Goal: Task Accomplishment & Management: Manage account settings

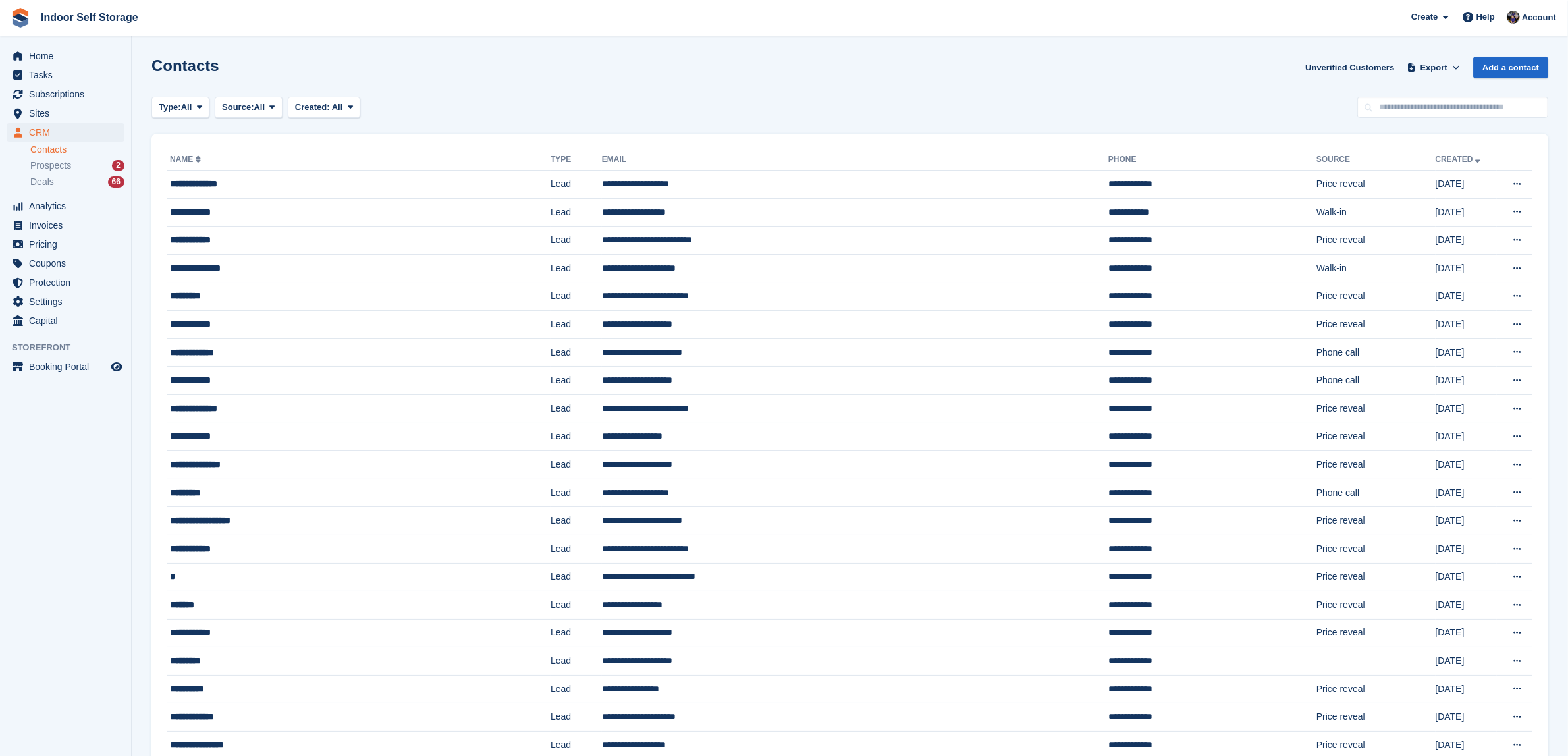
click at [43, 147] on link "Contacts" at bounding box center [78, 150] width 94 height 12
drag, startPoint x: 5, startPoint y: 186, endPoint x: 1, endPoint y: 443, distance: 257.0
drag, startPoint x: 1, startPoint y: 443, endPoint x: 648, endPoint y: 102, distance: 731.4
click at [648, 102] on div "Type: All All Lead Customer Source: All All Storefront Backoffice Pre-Opening i…" at bounding box center [850, 108] width 1397 height 22
click at [45, 76] on span "Tasks" at bounding box center [69, 75] width 79 height 19
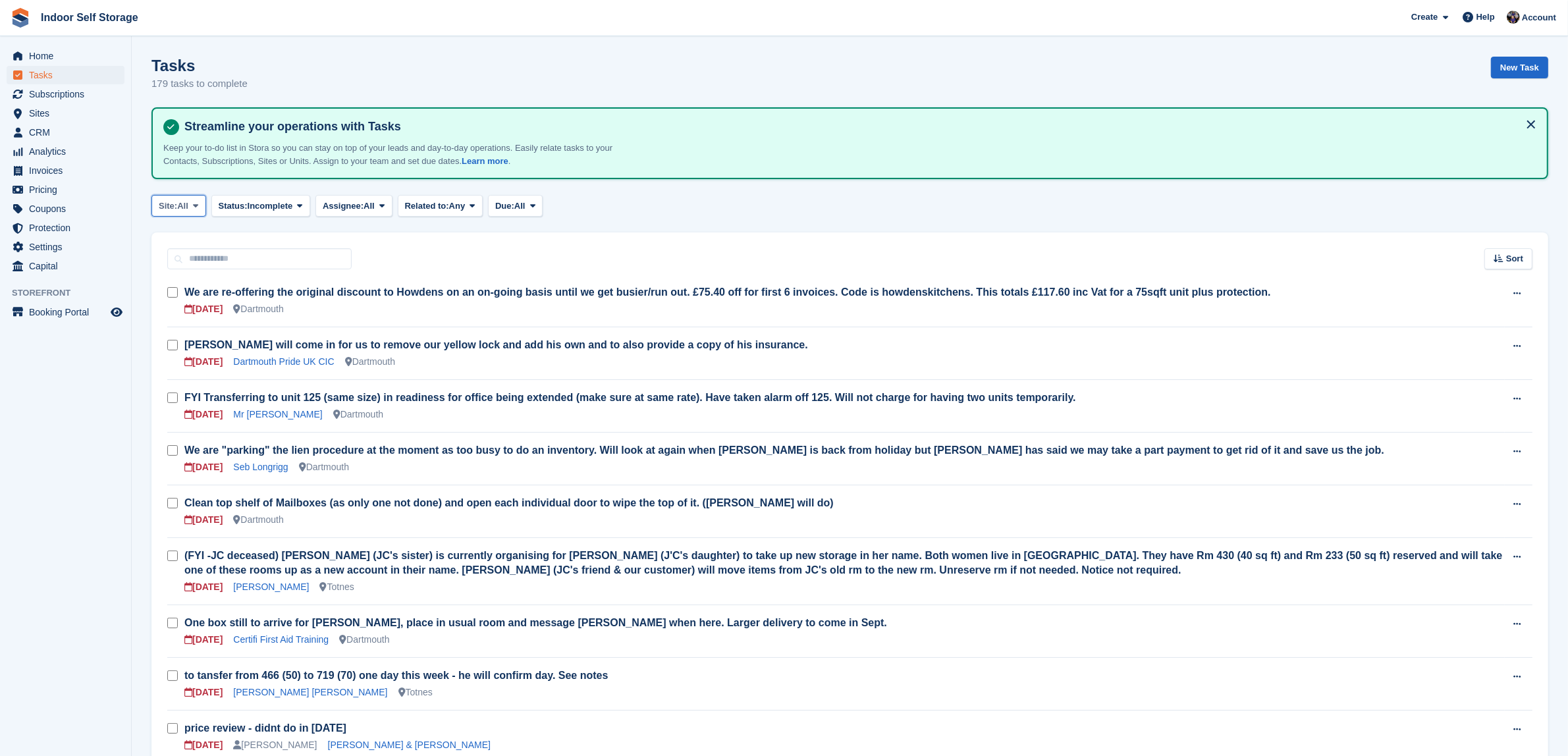
click at [201, 203] on span at bounding box center [195, 205] width 10 height 10
click at [178, 282] on link "Totnes" at bounding box center [214, 284] width 114 height 24
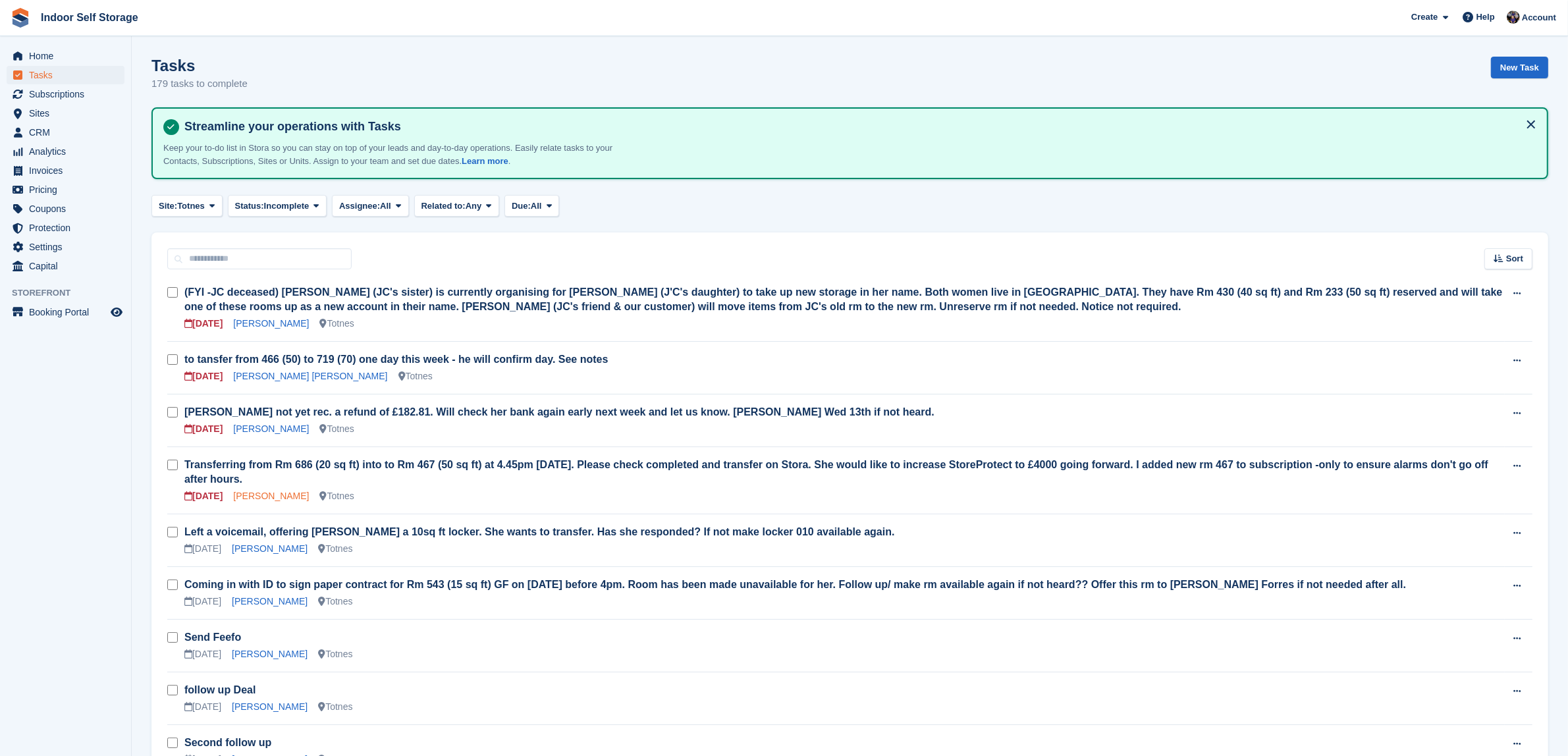
click at [271, 495] on link "[PERSON_NAME]" at bounding box center [270, 496] width 76 height 10
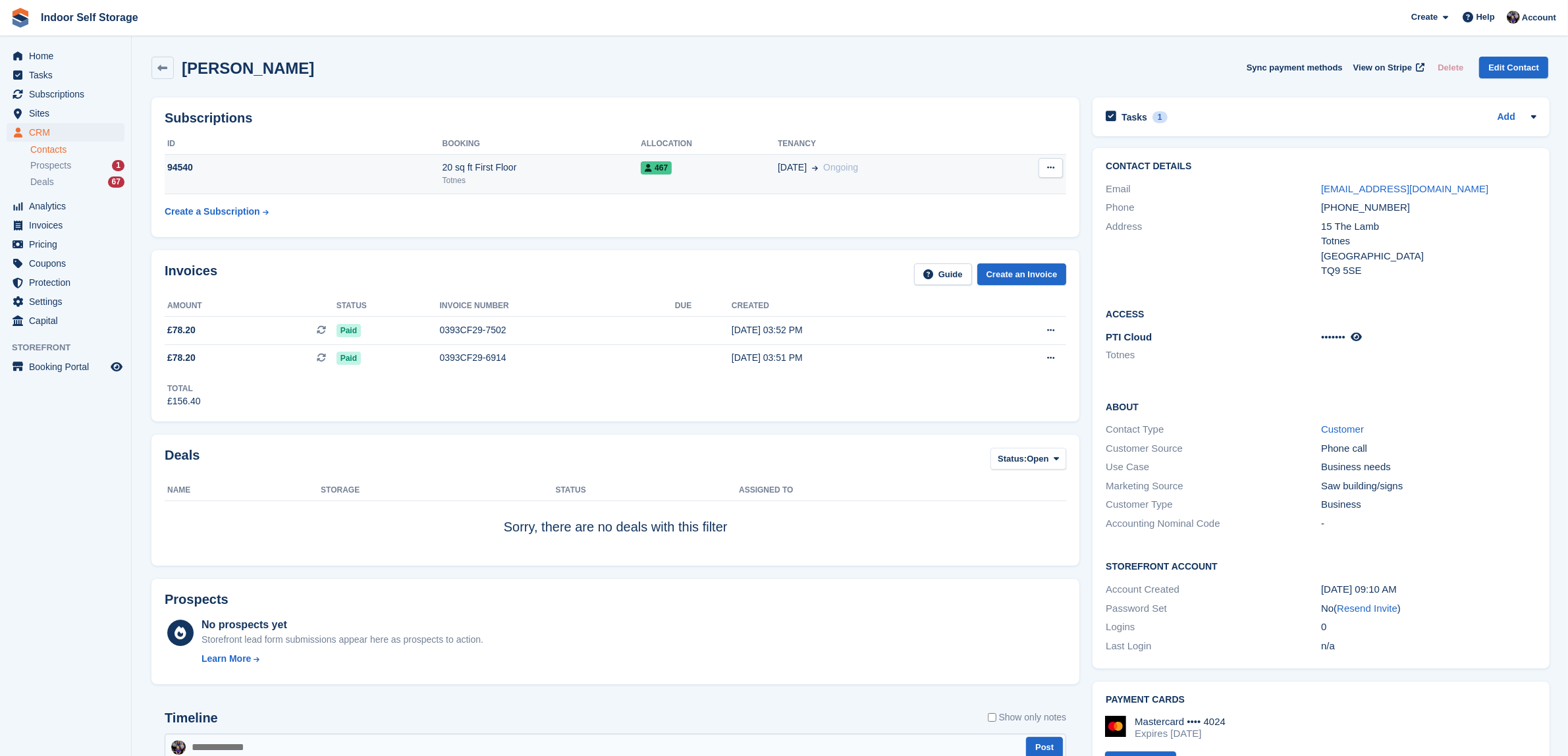
click at [589, 179] on div "Totnes" at bounding box center [542, 180] width 199 height 12
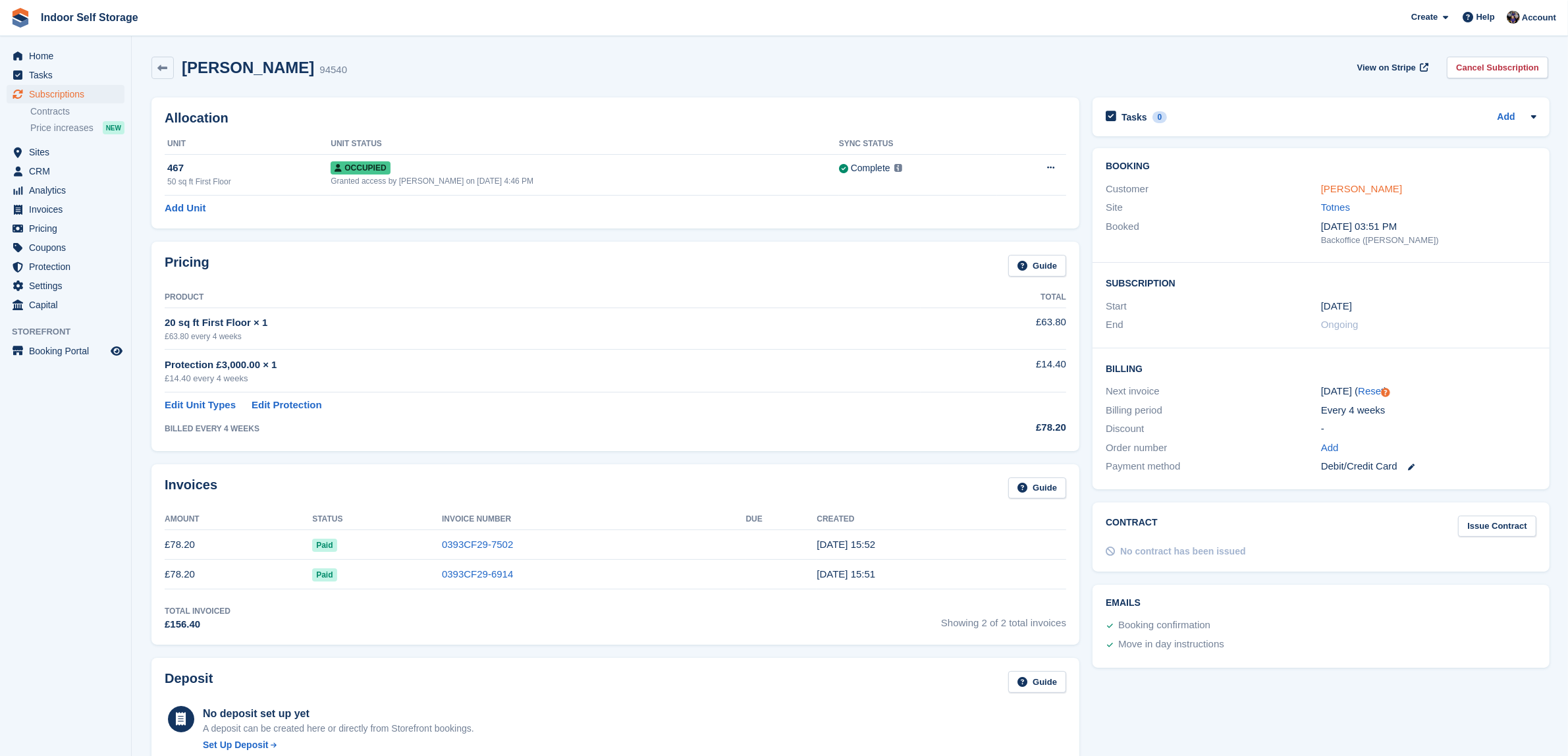
click at [1365, 189] on link "[PERSON_NAME]" at bounding box center [1361, 189] width 81 height 11
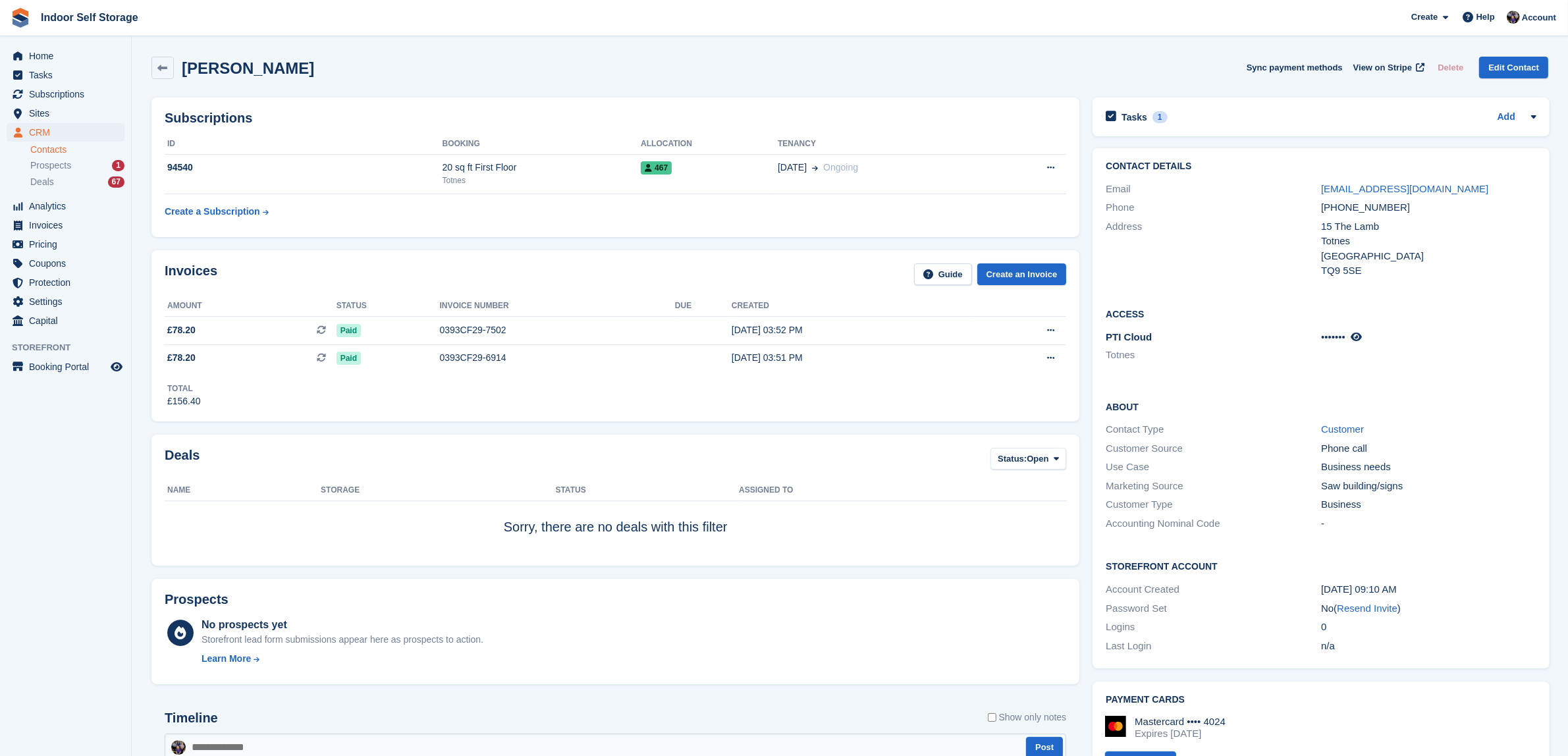
click at [46, 148] on link "Contacts" at bounding box center [78, 150] width 94 height 12
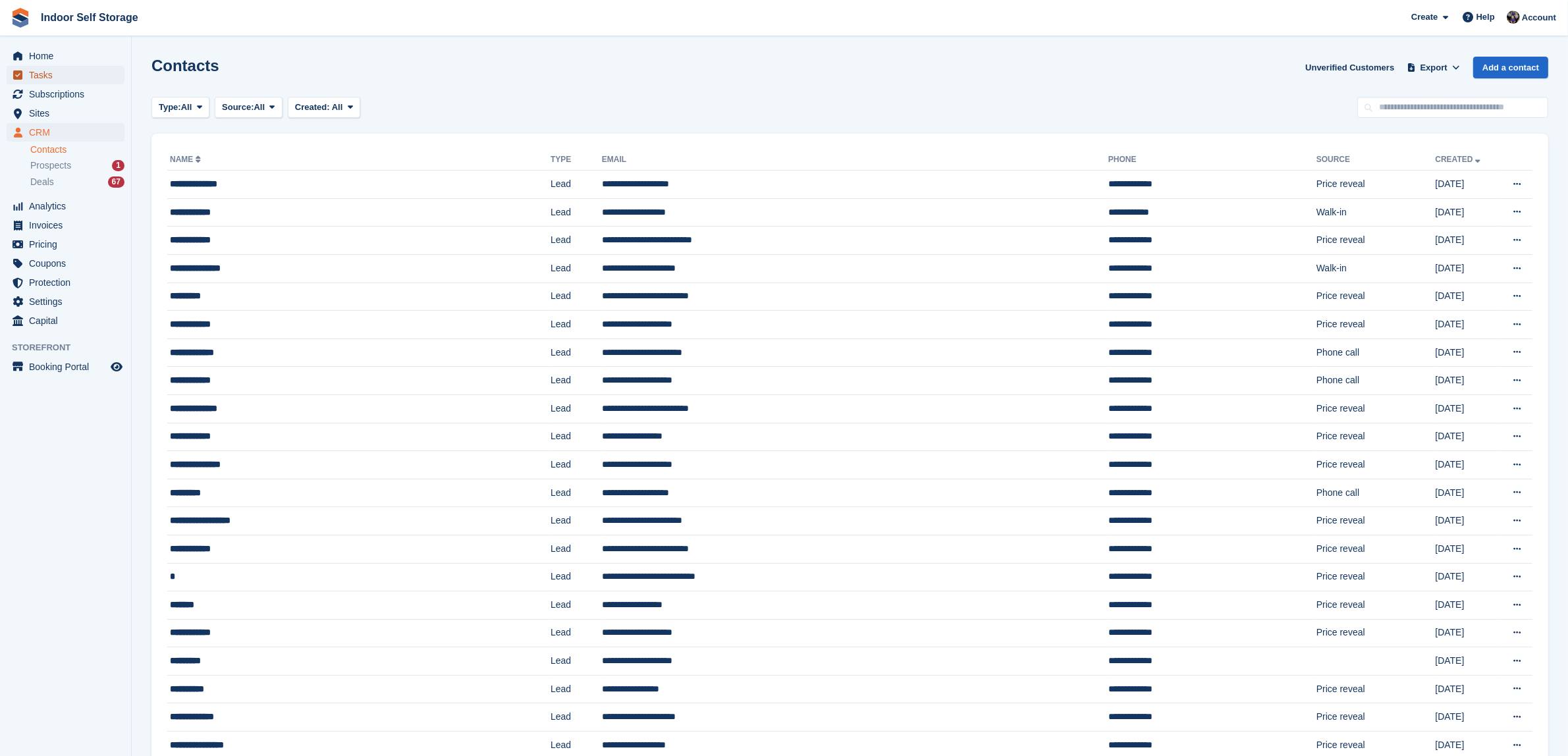
click at [43, 78] on span "Tasks" at bounding box center [69, 75] width 79 height 19
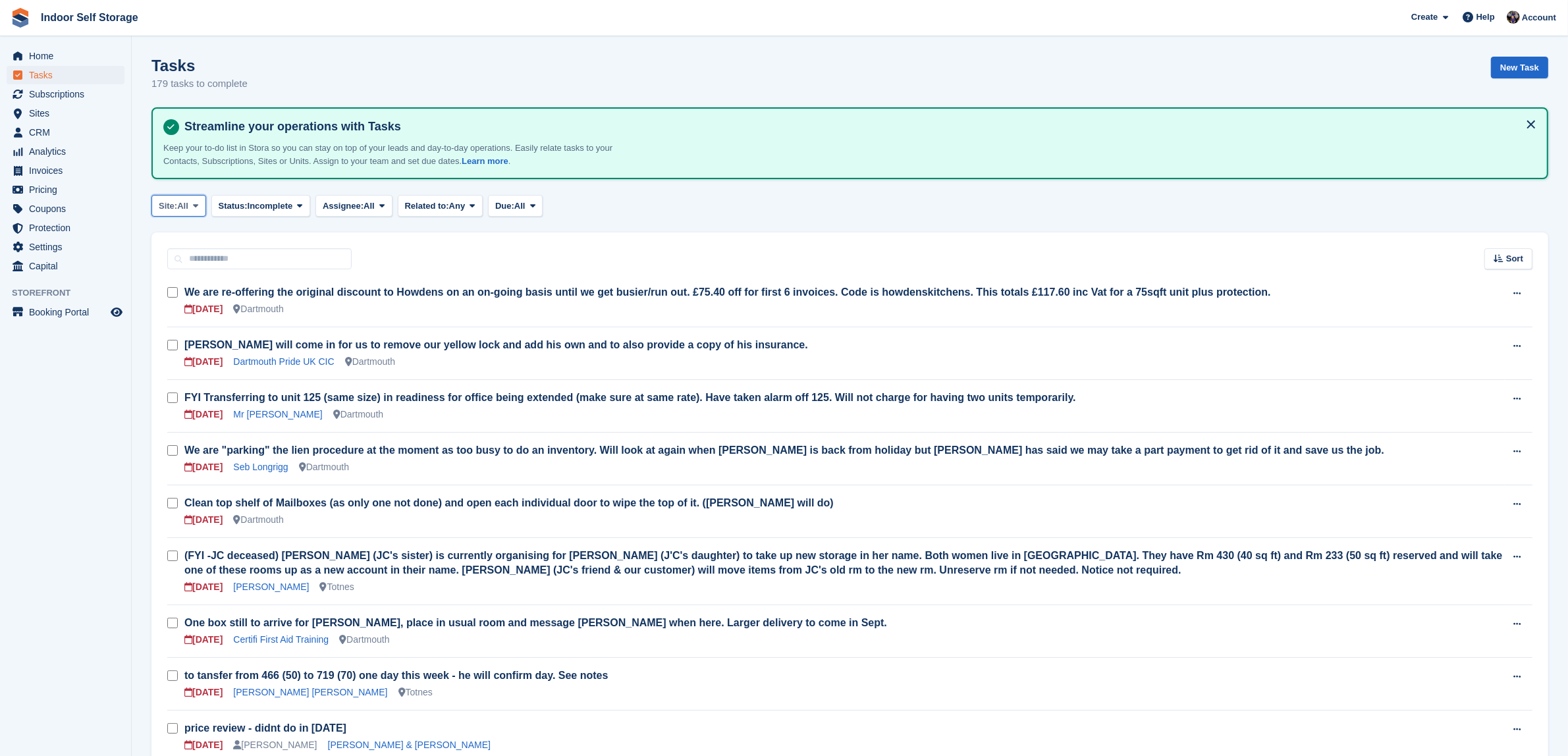
click at [194, 202] on icon at bounding box center [196, 206] width 6 height 8
click at [173, 282] on link "Totnes" at bounding box center [214, 284] width 114 height 24
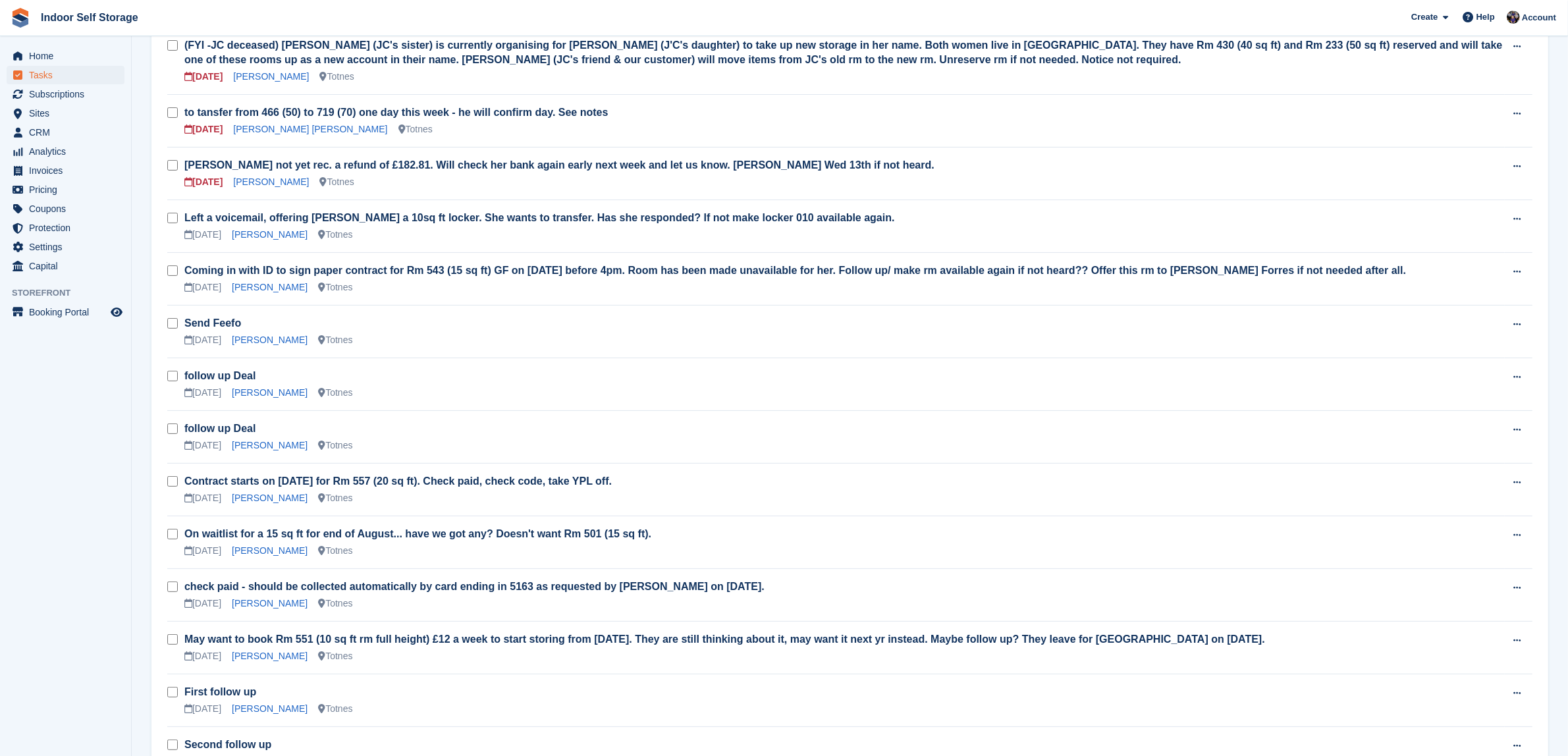
scroll to position [164, 0]
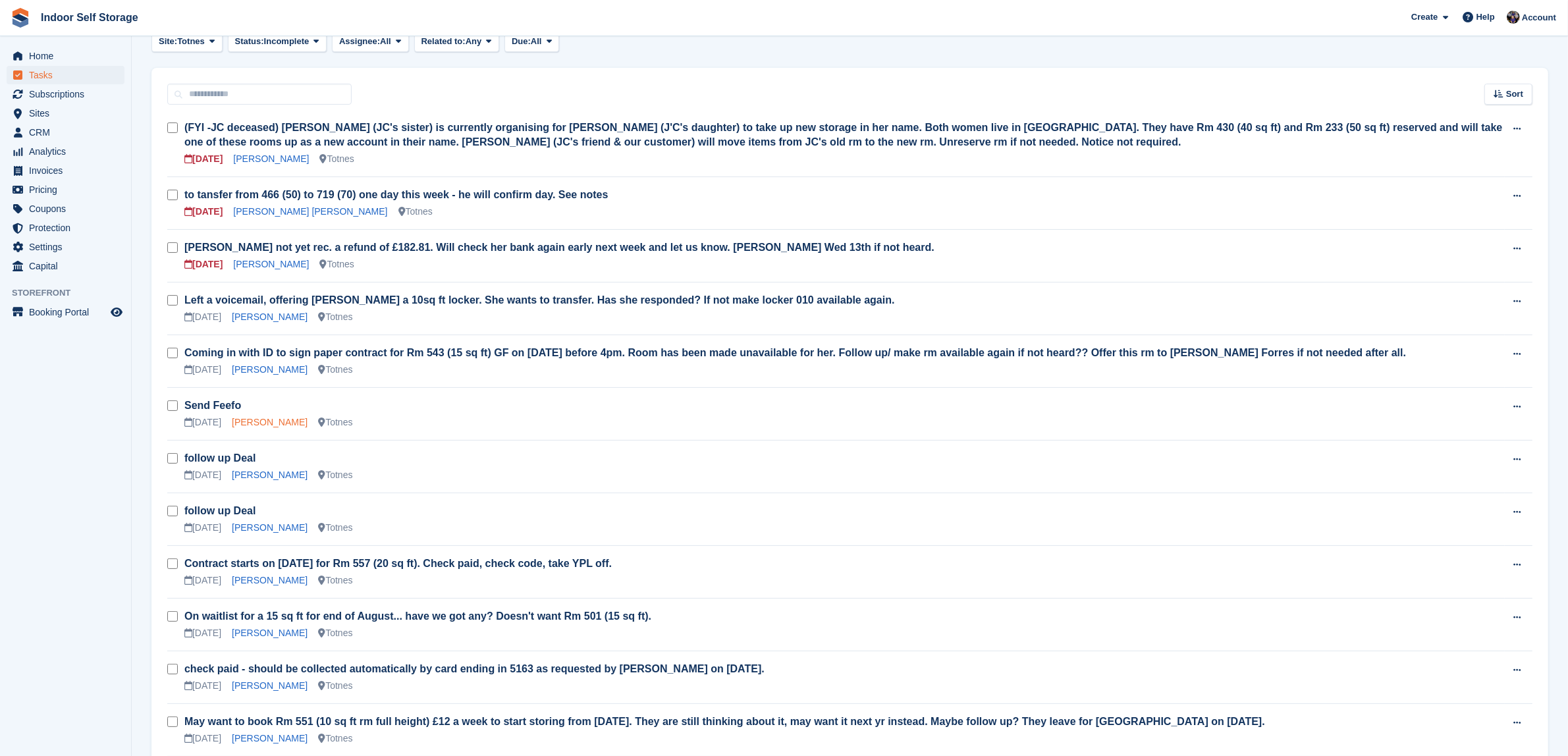
click at [255, 423] on link "[PERSON_NAME]" at bounding box center [269, 422] width 76 height 10
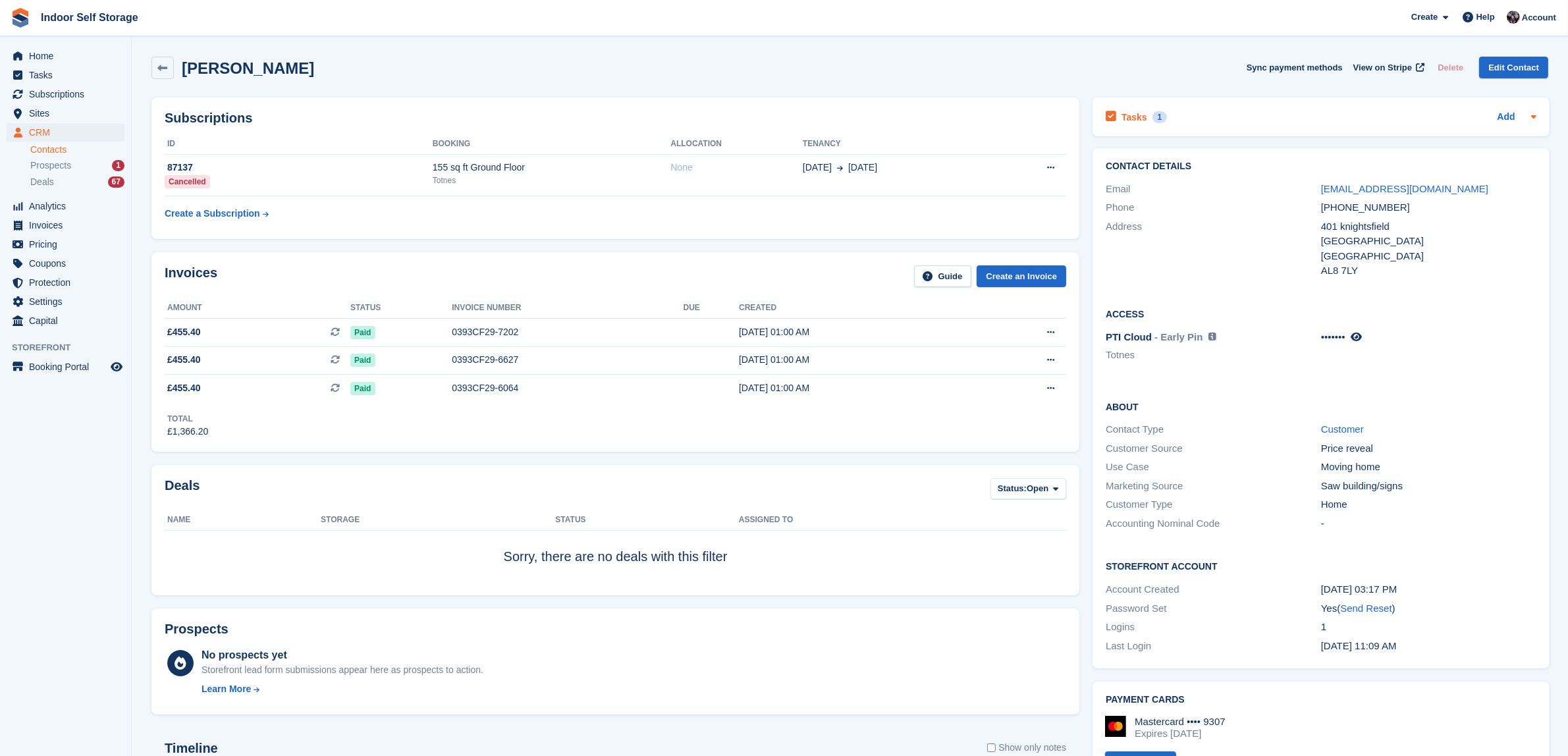
click at [1154, 113] on div "1" at bounding box center [1160, 117] width 15 height 12
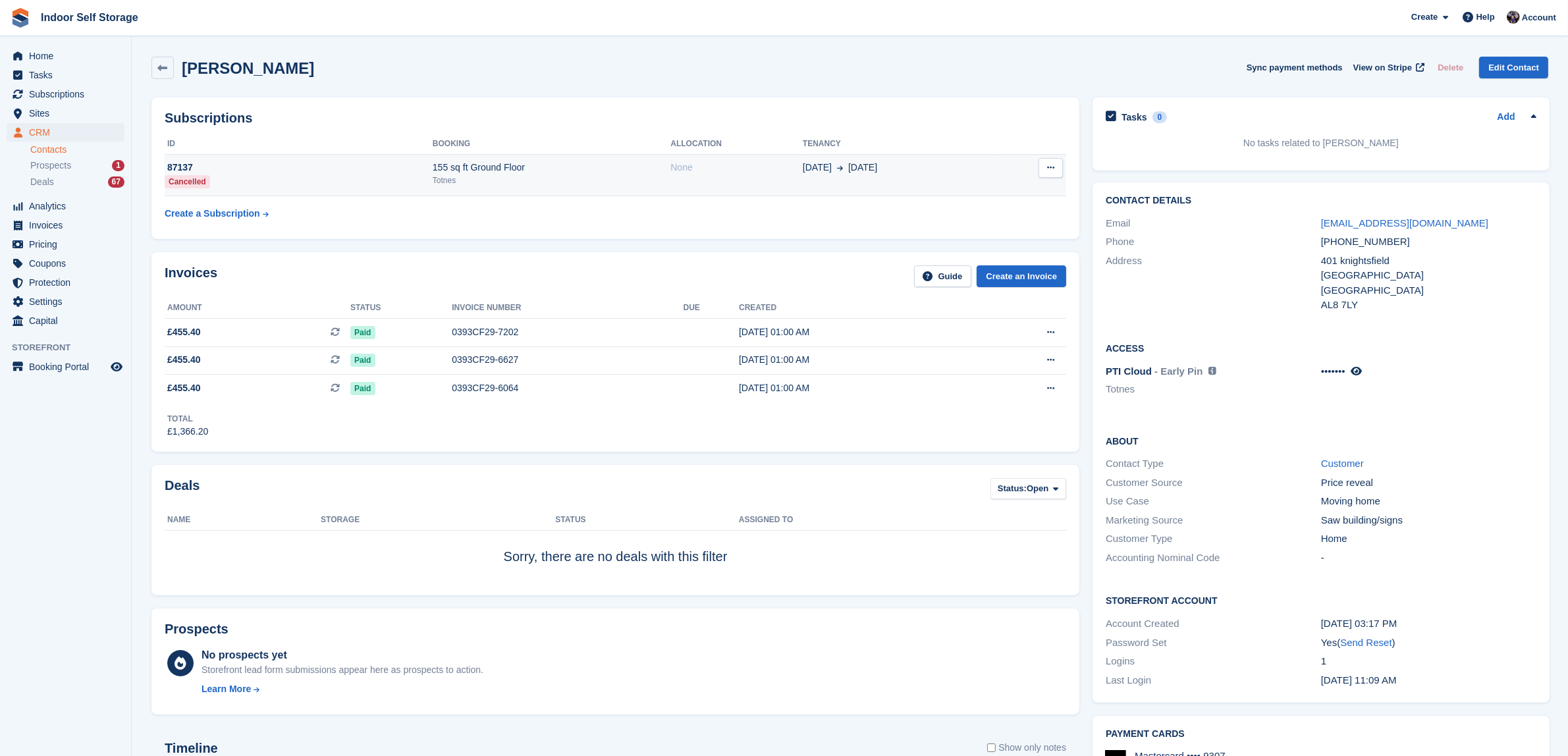
click at [601, 166] on div "155 sq ft Ground Floor" at bounding box center [551, 168] width 238 height 14
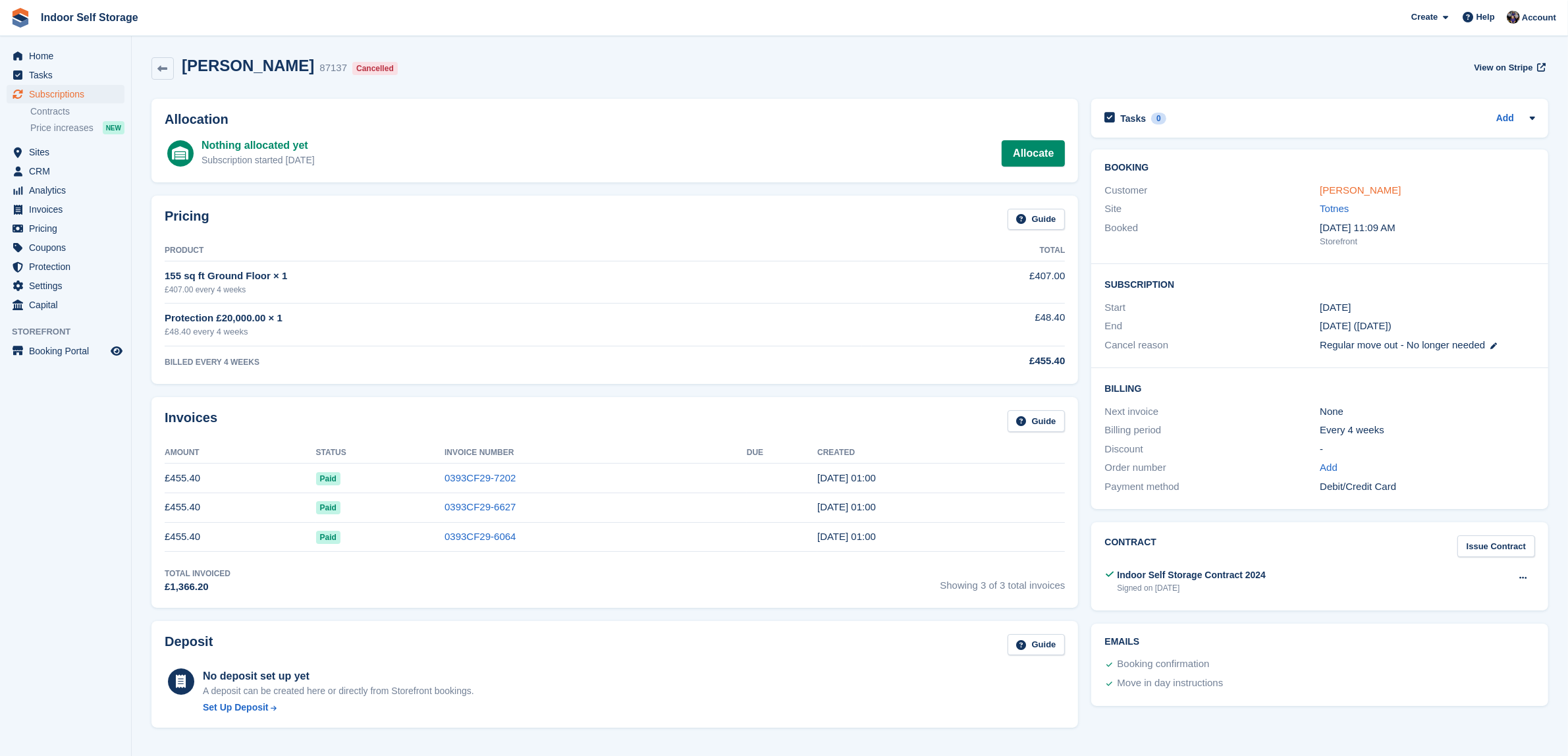
click at [1331, 185] on link "[PERSON_NAME]" at bounding box center [1360, 190] width 81 height 11
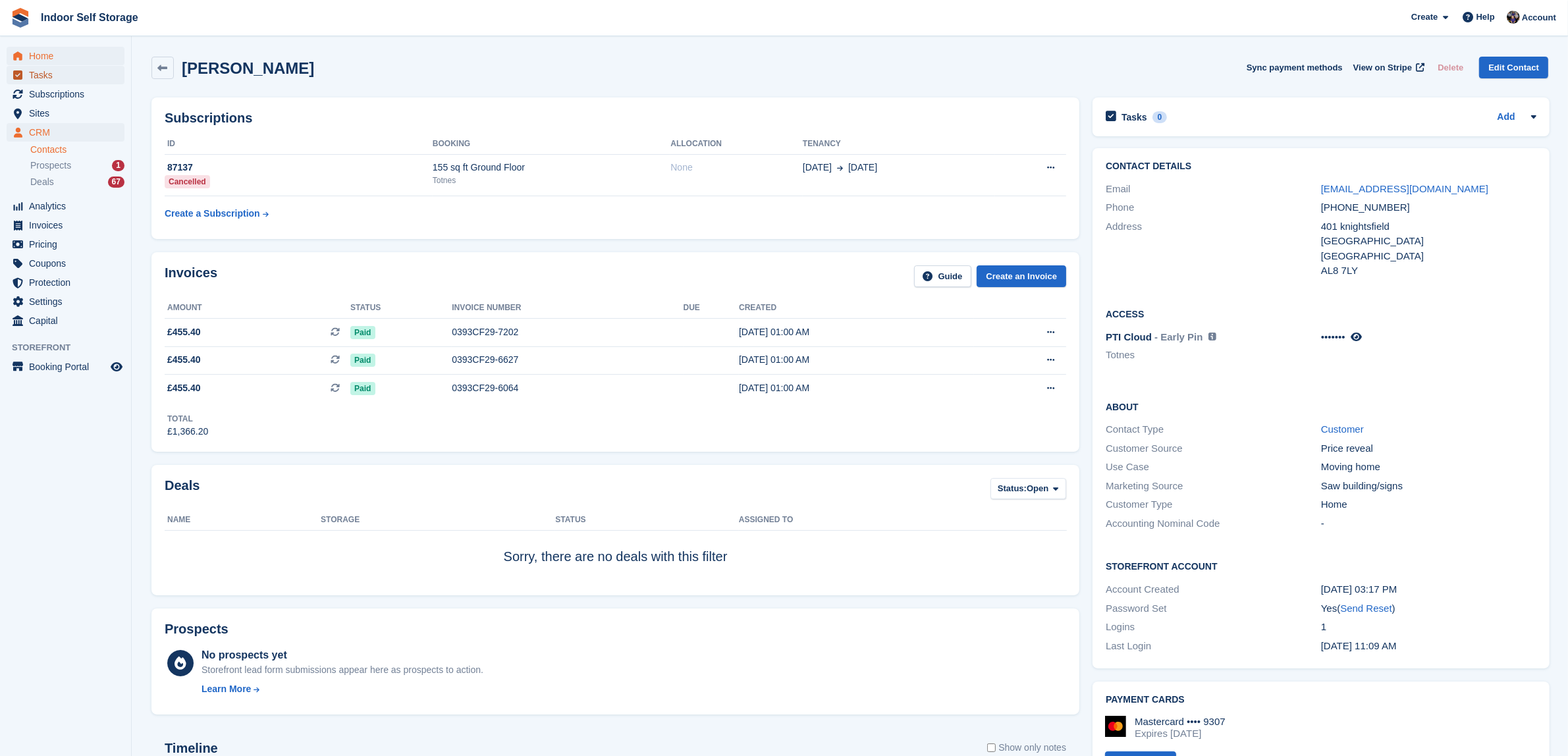
drag, startPoint x: 33, startPoint y: 69, endPoint x: 61, endPoint y: 55, distance: 31.3
click at [36, 69] on span "Tasks" at bounding box center [69, 75] width 79 height 19
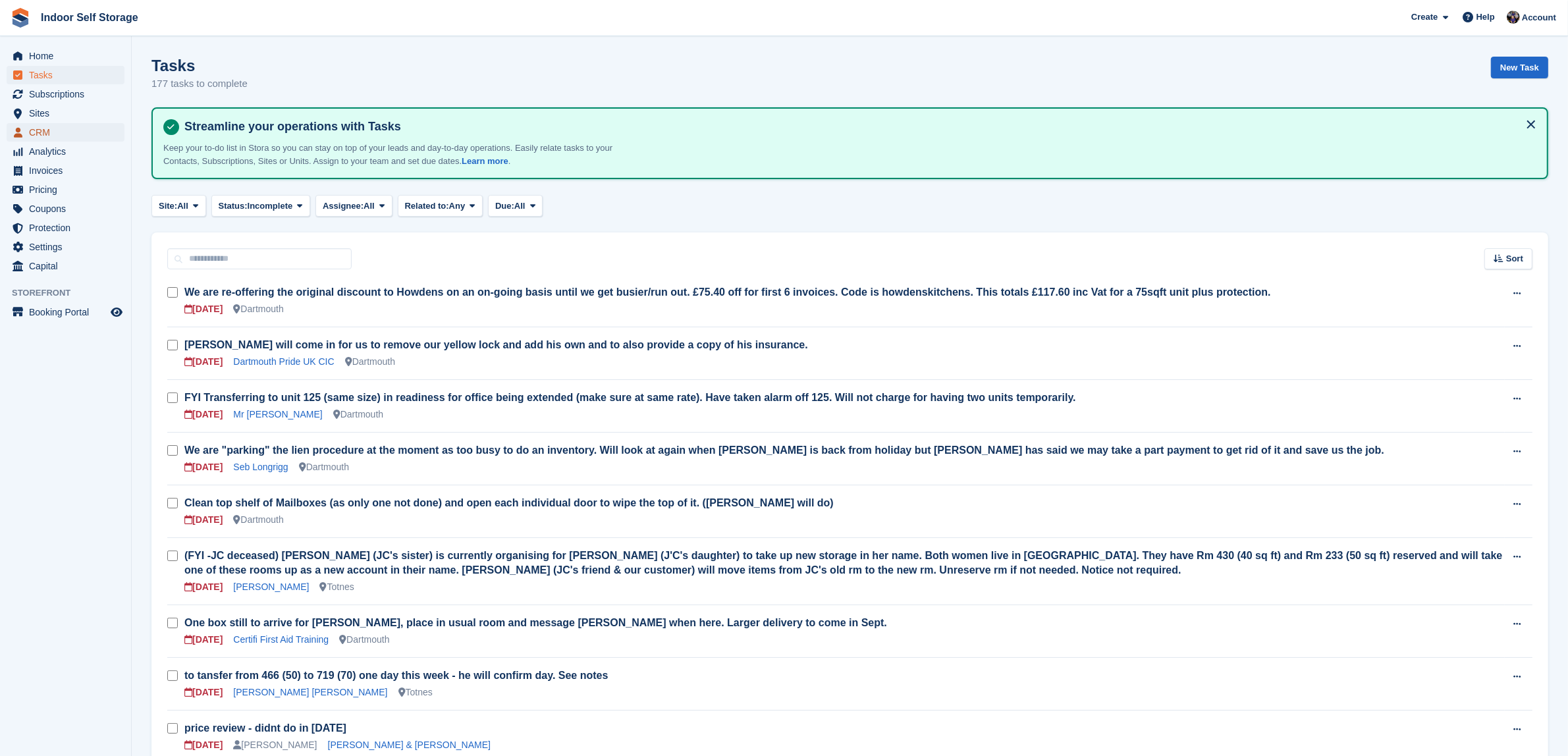
click at [40, 130] on span "CRM" at bounding box center [69, 132] width 79 height 19
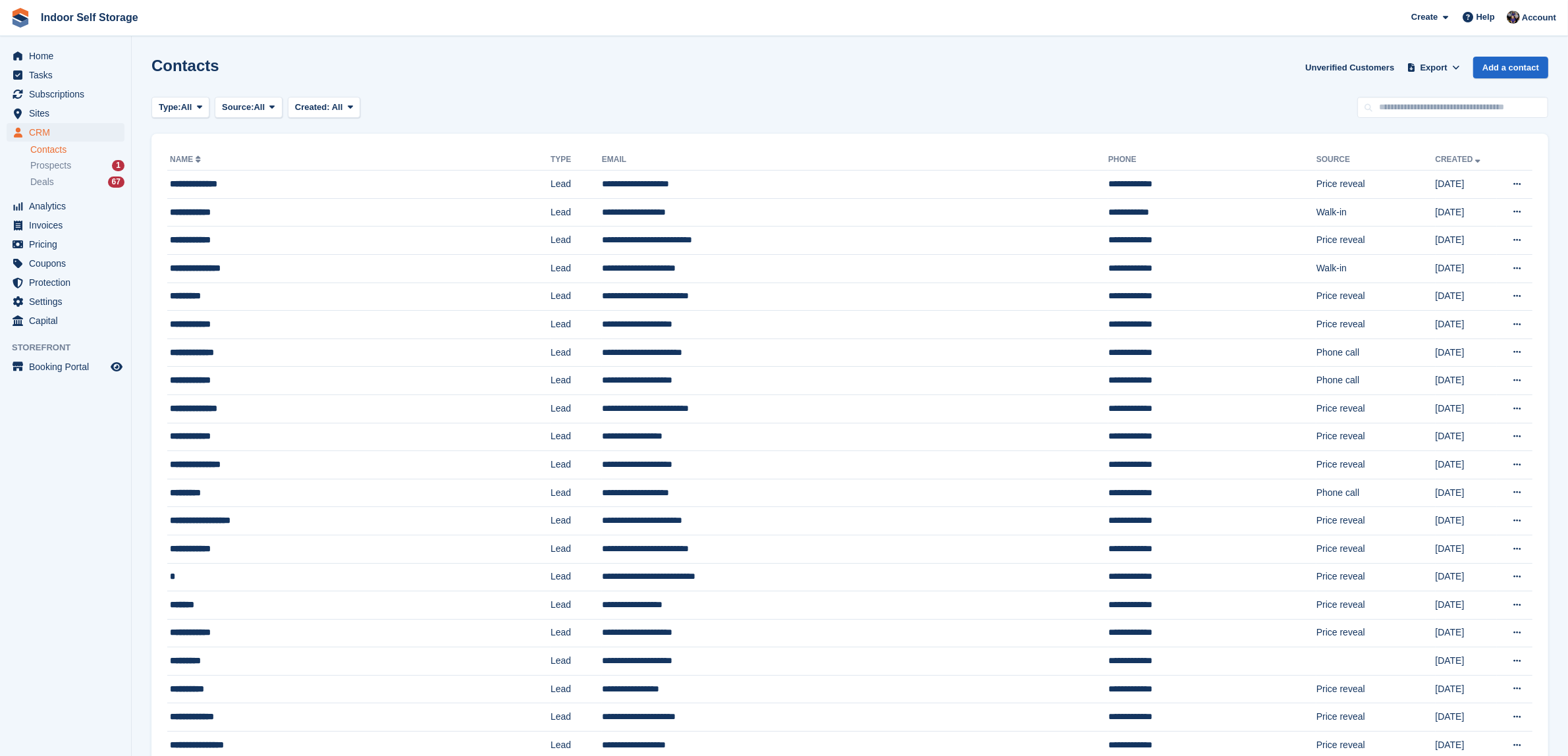
click at [31, 147] on link "Contacts" at bounding box center [78, 150] width 94 height 12
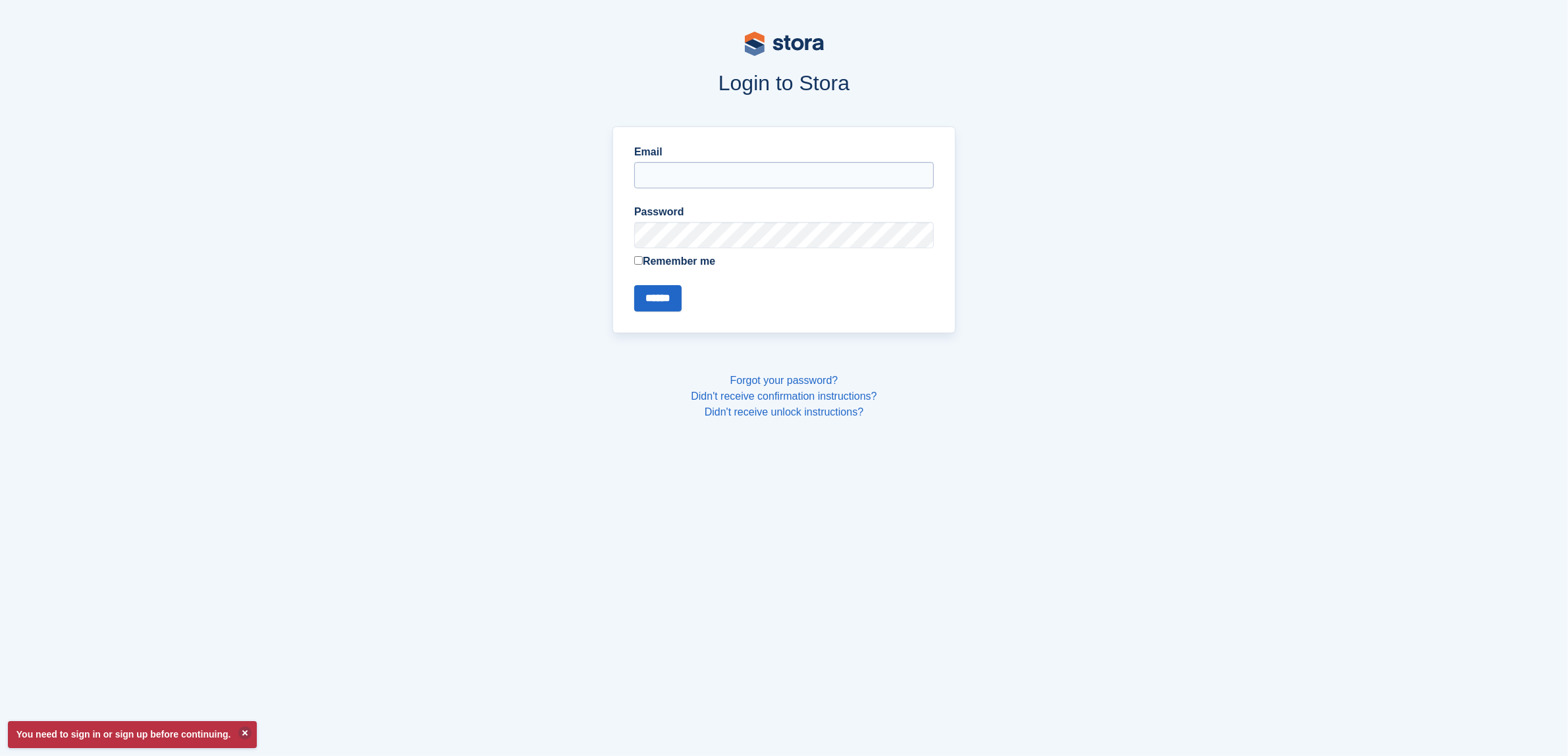
type input "**********"
click at [660, 303] on input "******" at bounding box center [658, 298] width 47 height 26
